Goal: Check status: Check status

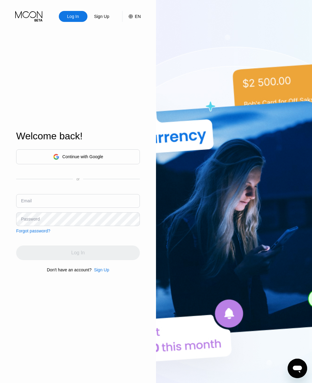
click at [104, 208] on input "text" at bounding box center [78, 201] width 124 height 14
click at [85, 208] on input "text" at bounding box center [78, 201] width 124 height 14
click at [65, 208] on input "Hajand" at bounding box center [78, 201] width 124 height 14
paste input "[EMAIL_ADDRESS][DOMAIN_NAME]"
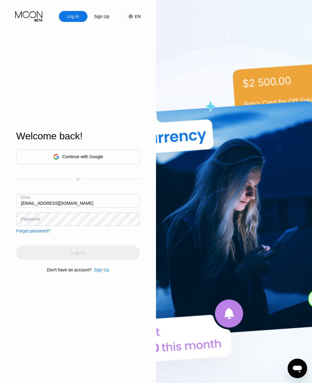
type input "[EMAIL_ADDRESS][DOMAIN_NAME]"
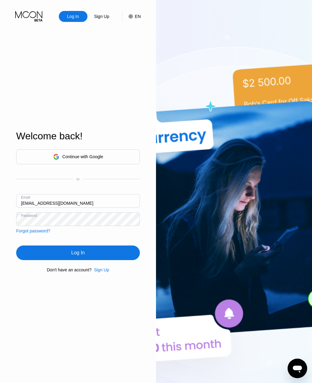
click at [100, 260] on div "Log In" at bounding box center [78, 253] width 124 height 15
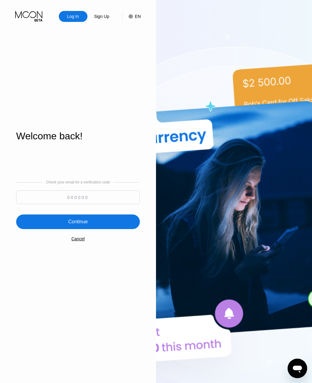
click at [100, 204] on input at bounding box center [78, 198] width 124 height 14
type input "463429"
click at [112, 229] on div "Continue" at bounding box center [78, 222] width 124 height 15
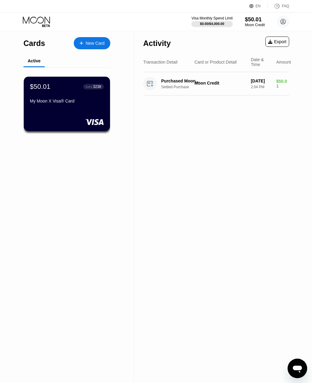
click at [66, 104] on div "My Moon X Visa® Card" at bounding box center [67, 101] width 74 height 5
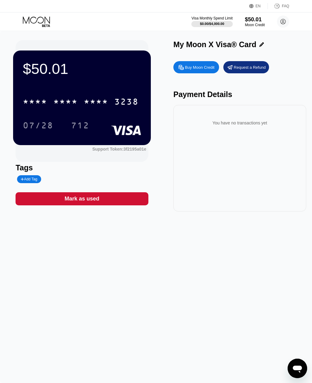
click at [148, 375] on div "$50.01 * * * * * * * * * * * * 3238 07/28 712 Support Token: 3f2195a01e Tags Ad…" at bounding box center [156, 207] width 312 height 352
click at [83, 101] on div "* * * * * * * * * * * * 3238" at bounding box center [80, 101] width 123 height 15
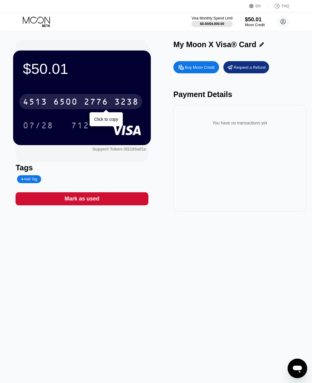
click at [283, 23] on circle at bounding box center [283, 22] width 12 height 12
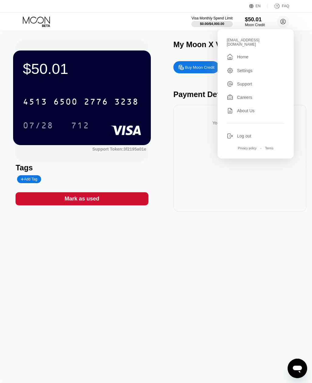
click at [230, 209] on div "You have no transactions yet" at bounding box center [239, 158] width 133 height 107
